Goal: Navigation & Orientation: Find specific page/section

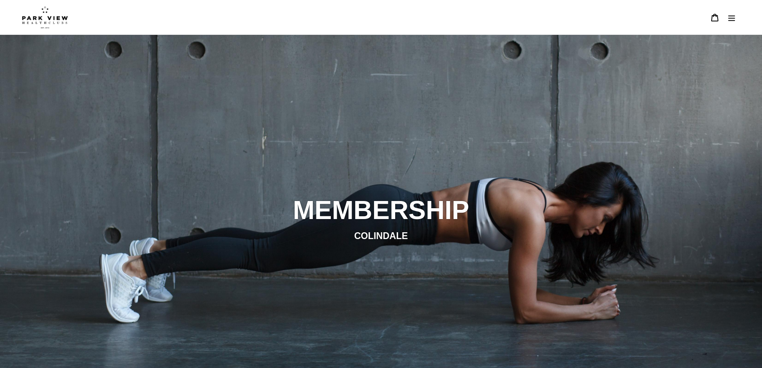
click at [732, 17] on icon "Menu" at bounding box center [732, 18] width 8 height 8
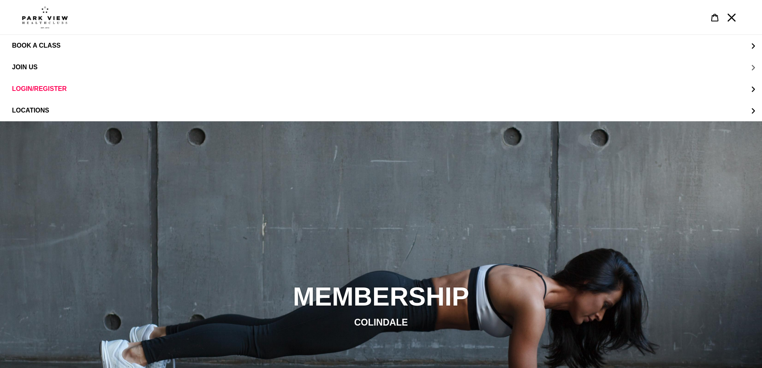
click at [28, 64] on span "JOIN US" at bounding box center [25, 67] width 26 height 7
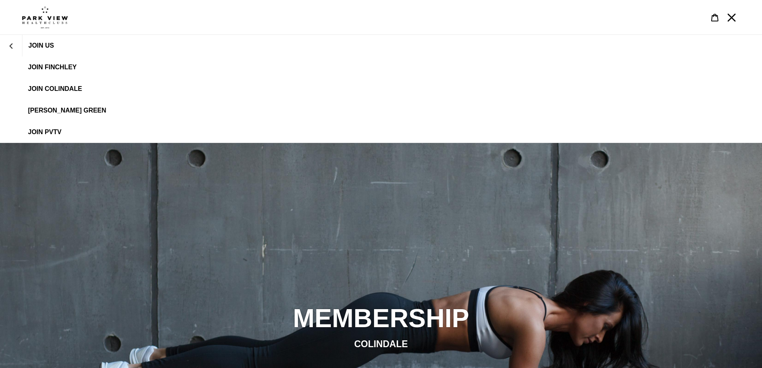
click at [48, 91] on span "JOIN Colindale" at bounding box center [55, 88] width 54 height 7
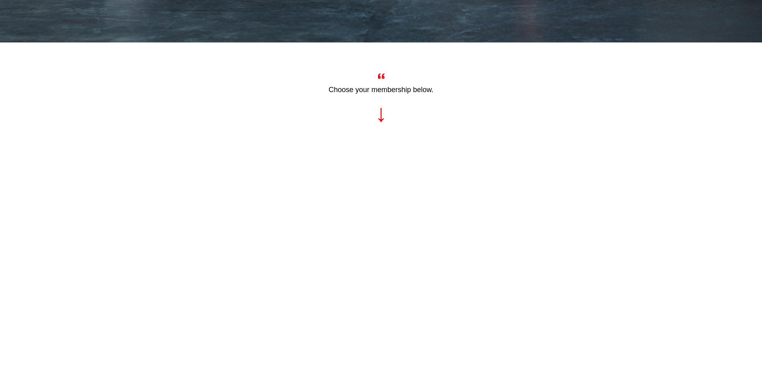
scroll to position [200, 0]
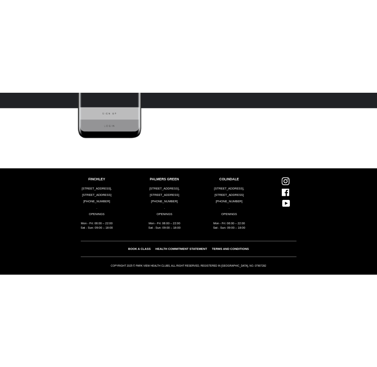
scroll to position [1945, 0]
